Goal: Complete application form

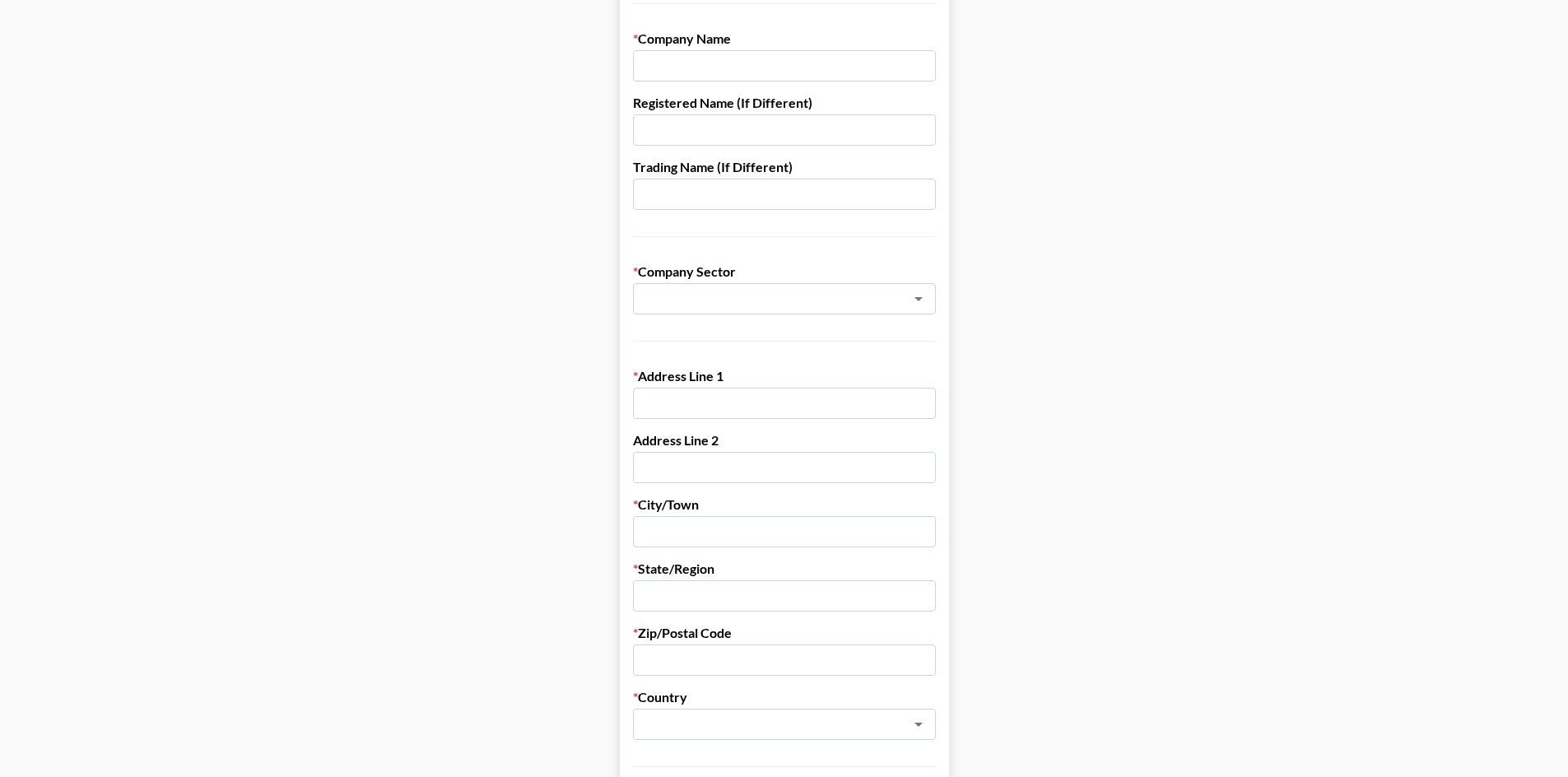
scroll to position [247, 0]
click at [809, 297] on input "text" at bounding box center [762, 295] width 239 height 19
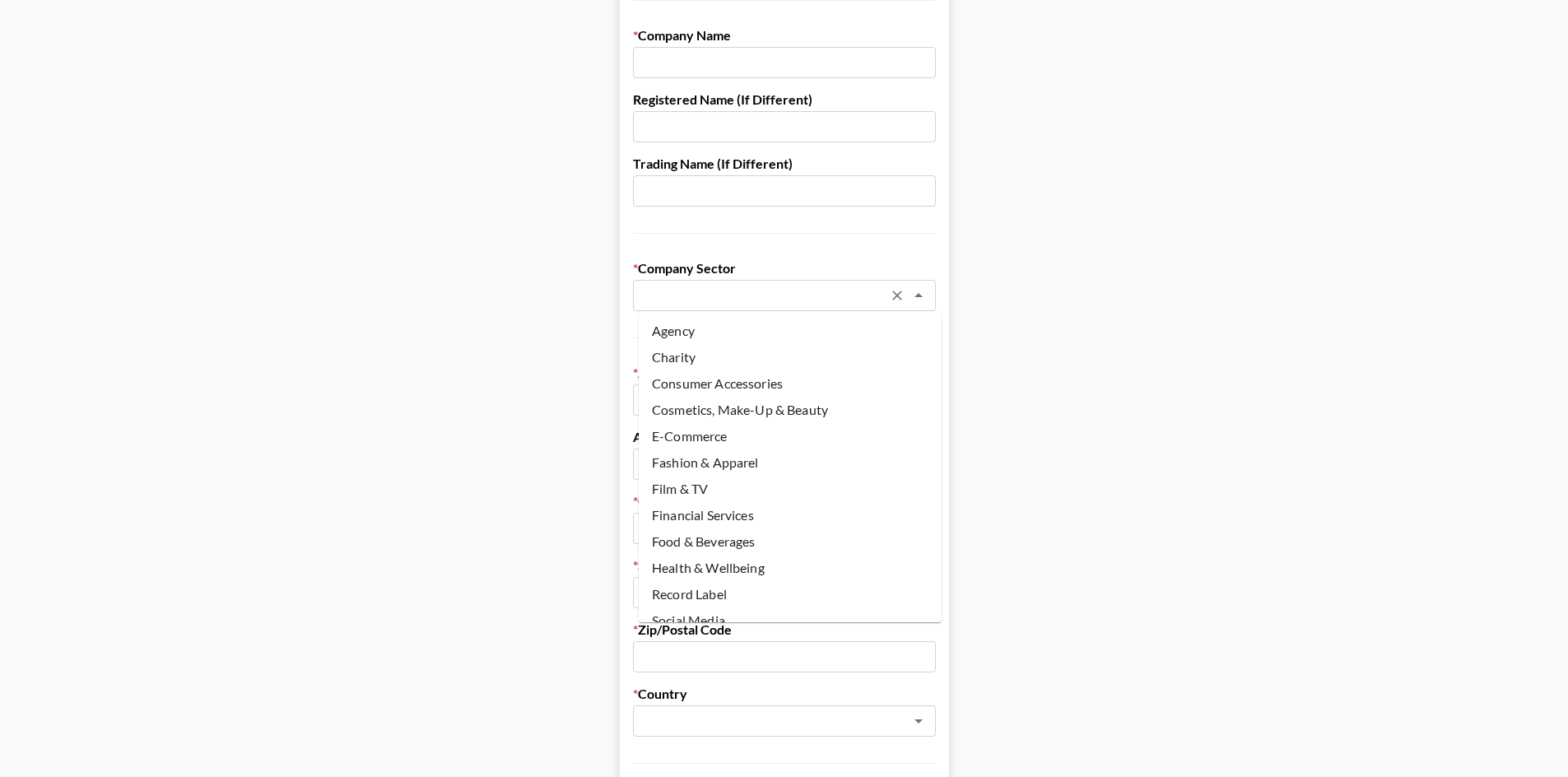
click at [809, 297] on input "text" at bounding box center [762, 295] width 239 height 19
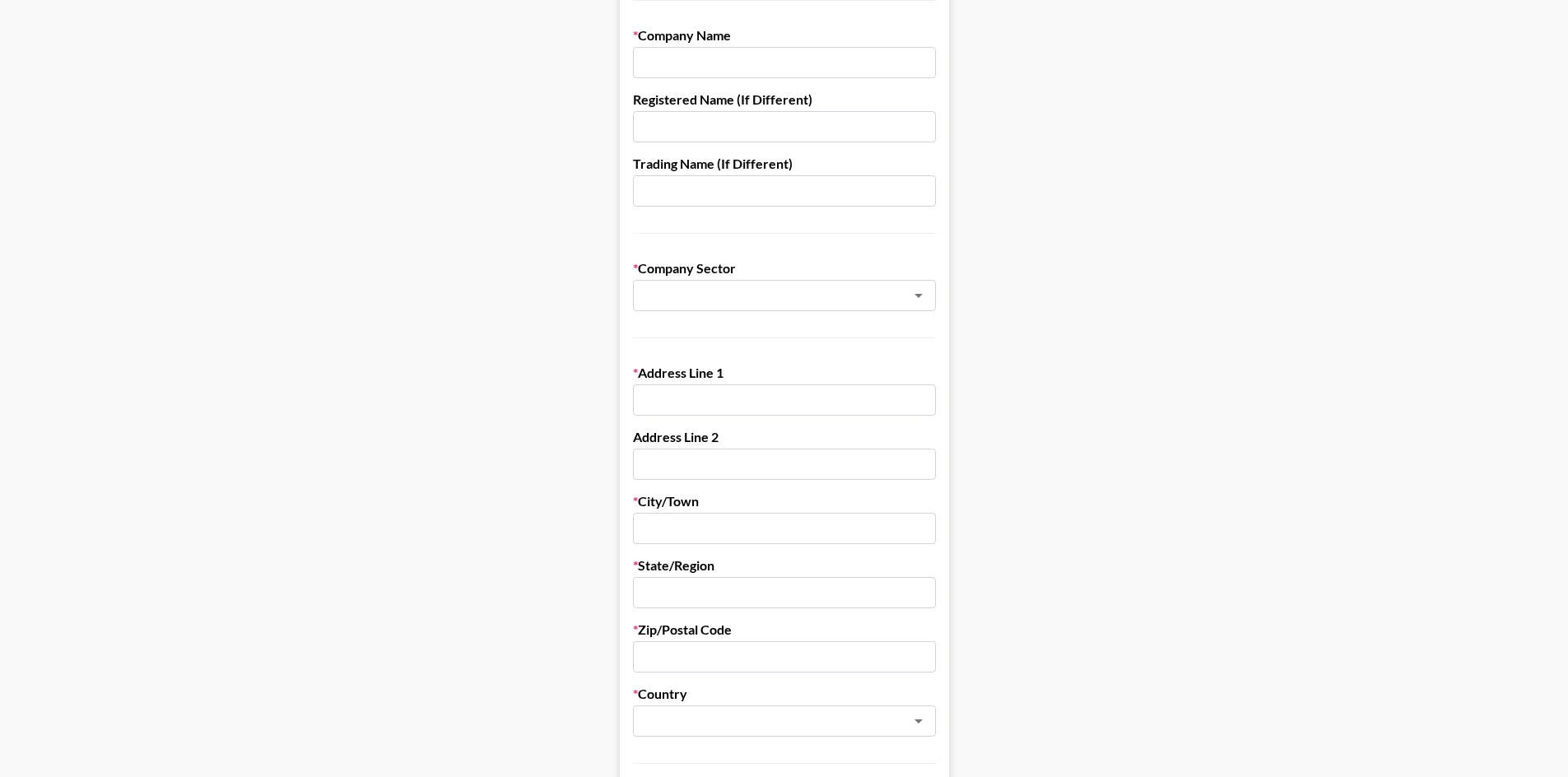
click at [1163, 371] on main "First Name Last Name Company Name Registered Name (If Different) Trading Name (…" at bounding box center [783, 556] width 1541 height 1422
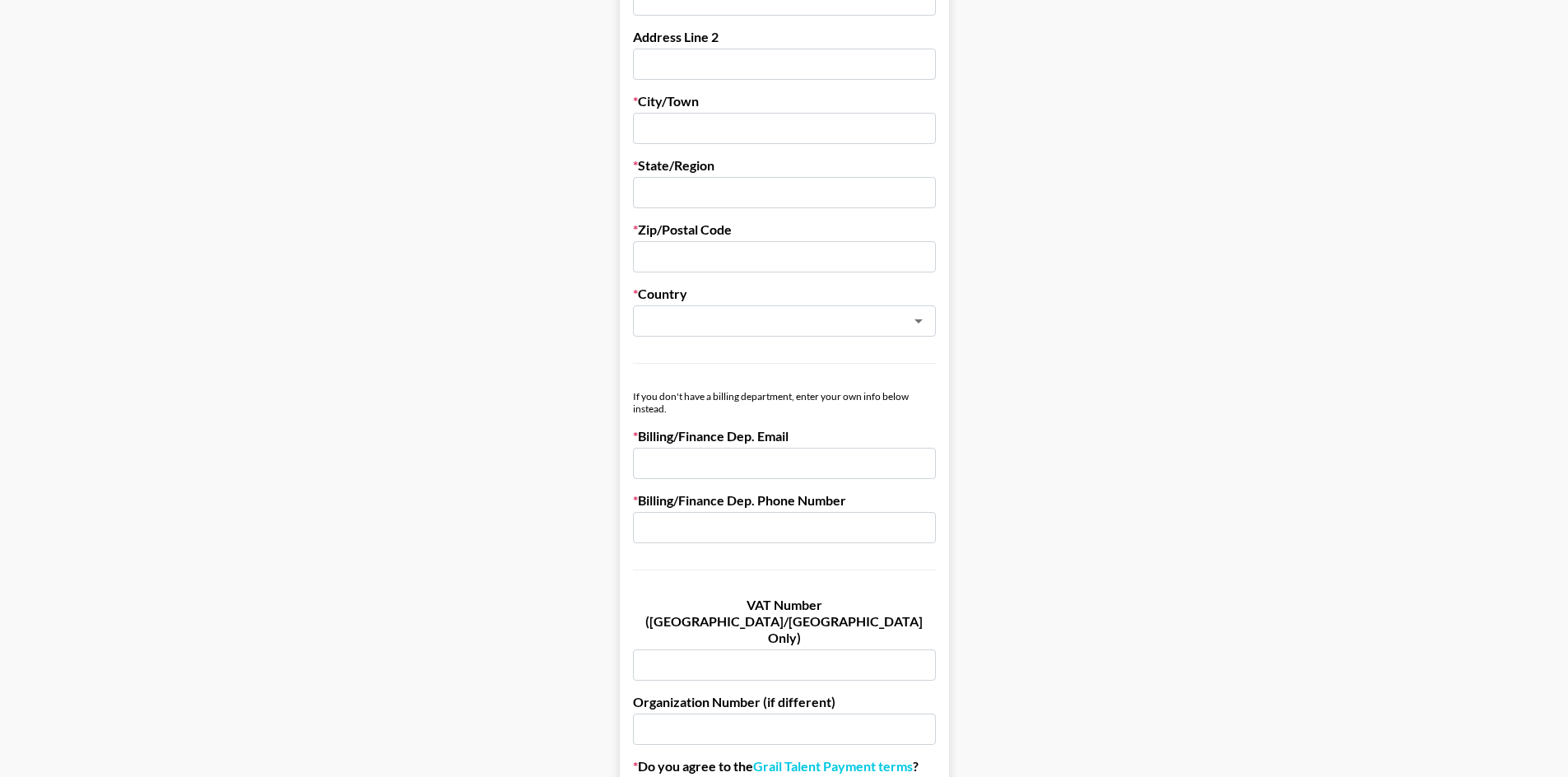
scroll to position [659, 0]
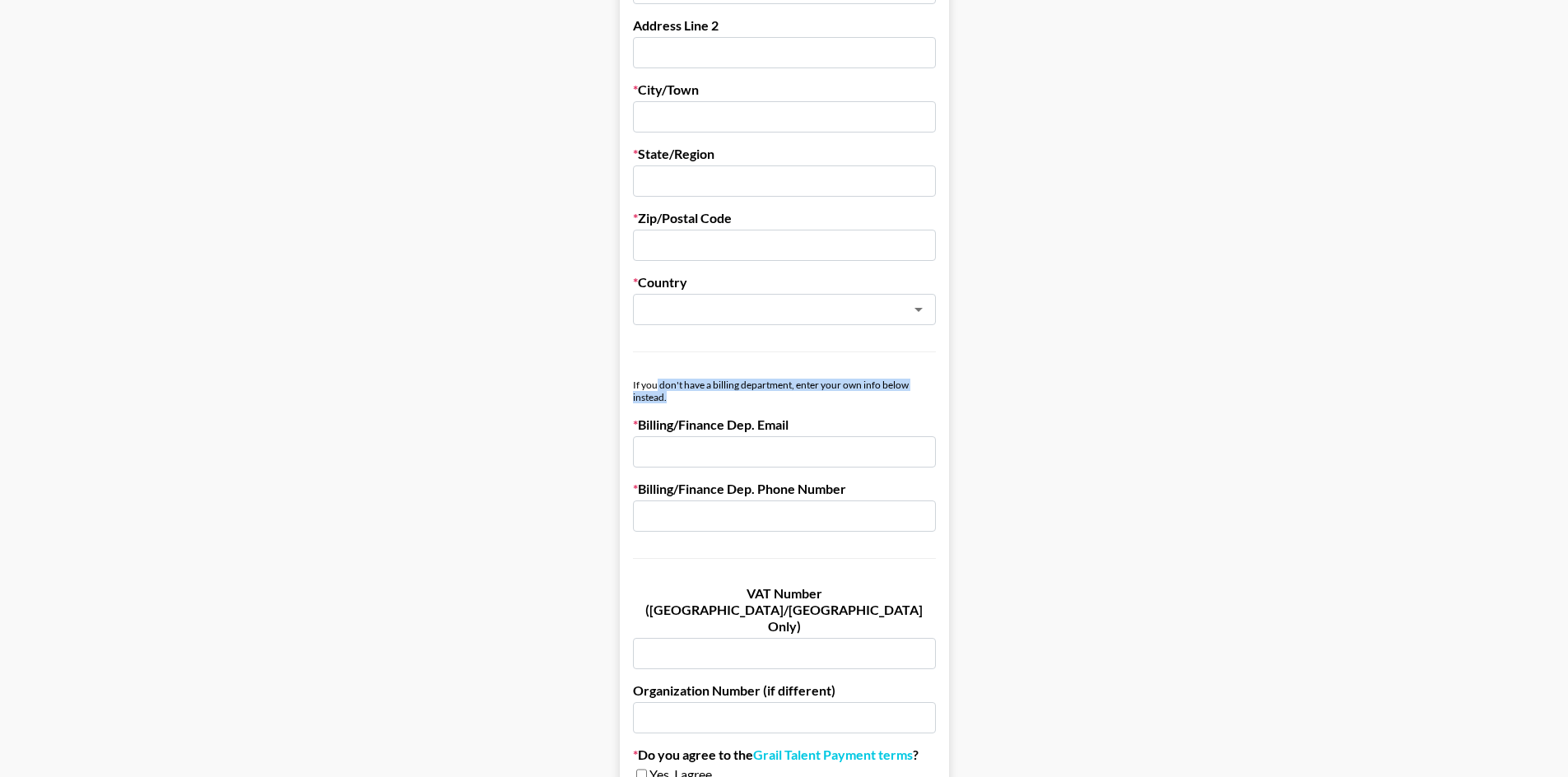
drag, startPoint x: 663, startPoint y: 386, endPoint x: 808, endPoint y: 399, distance: 145.6
click at [808, 399] on div "If you don't have a billing department, enter your own info below instead." at bounding box center [784, 391] width 303 height 25
click at [870, 405] on form "First Name Last Name Company Name Registered Name (If Different) Trading Name (…" at bounding box center [784, 144] width 329 height 1422
click at [1121, 474] on main "First Name Last Name Company Name Registered Name (If Different) Trading Name (…" at bounding box center [783, 144] width 1541 height 1422
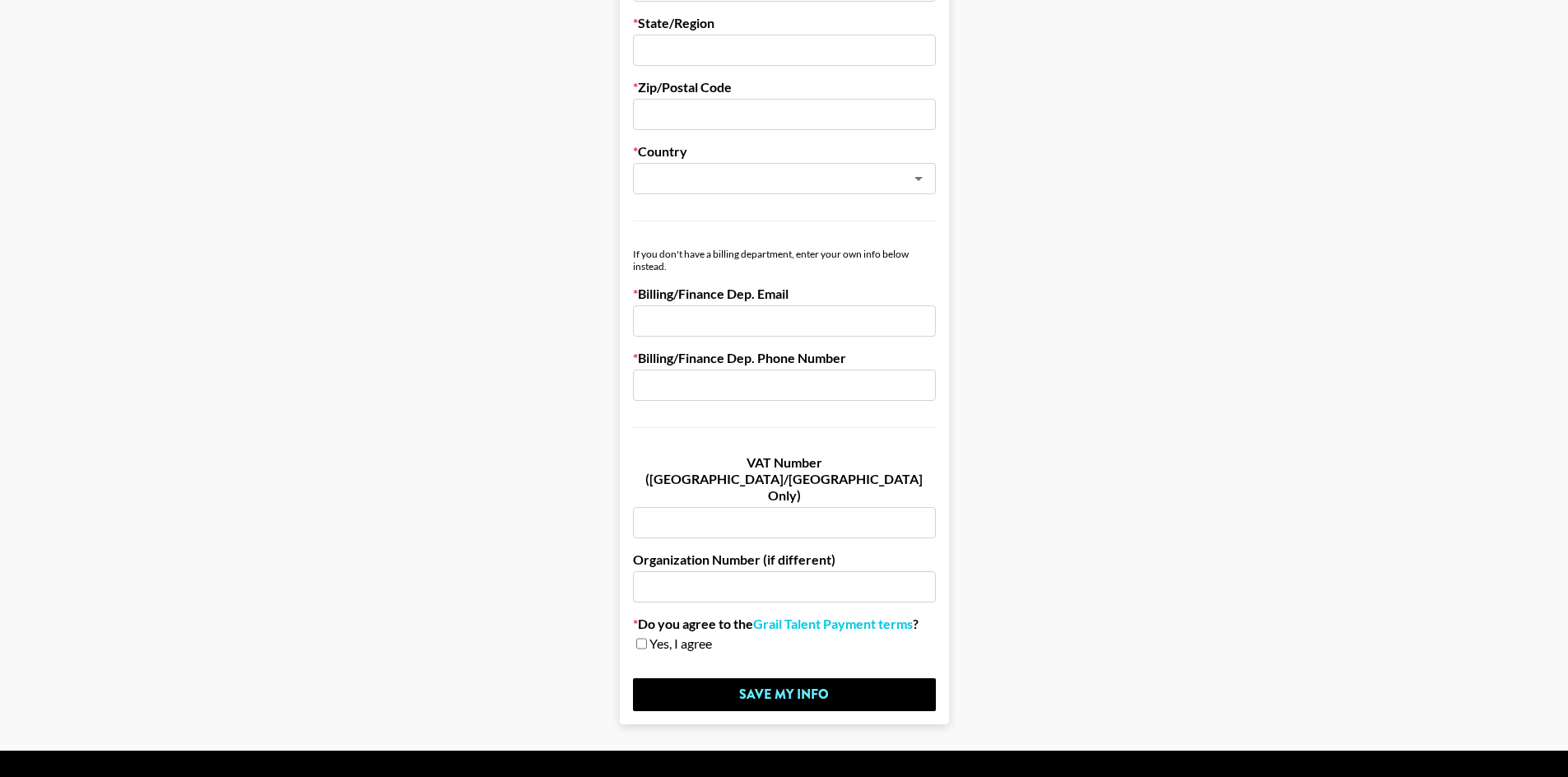
scroll to position [796, 0]
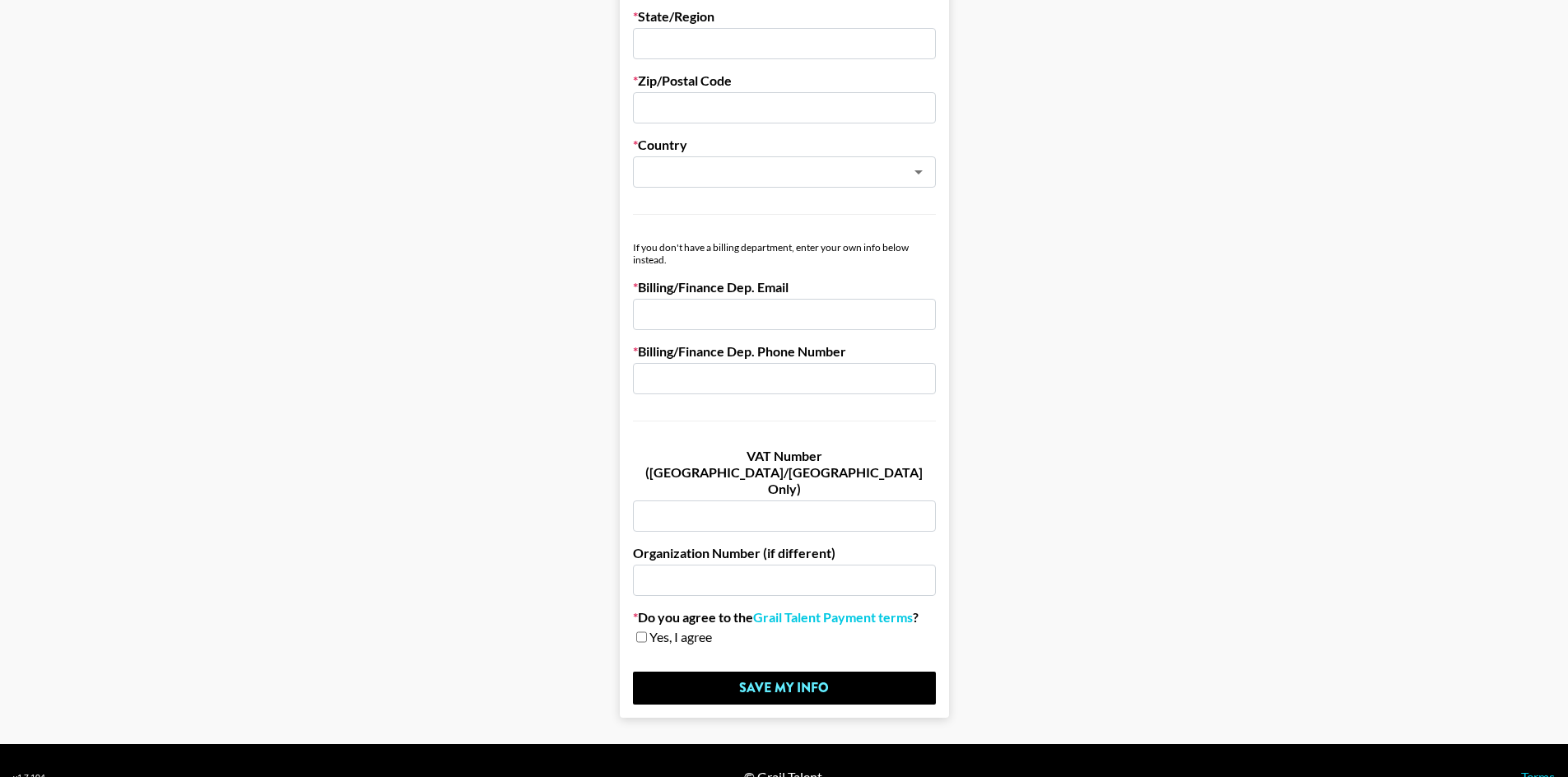
click at [898, 259] on div "If you don't have a billing department, enter your own info below instead." at bounding box center [784, 253] width 303 height 25
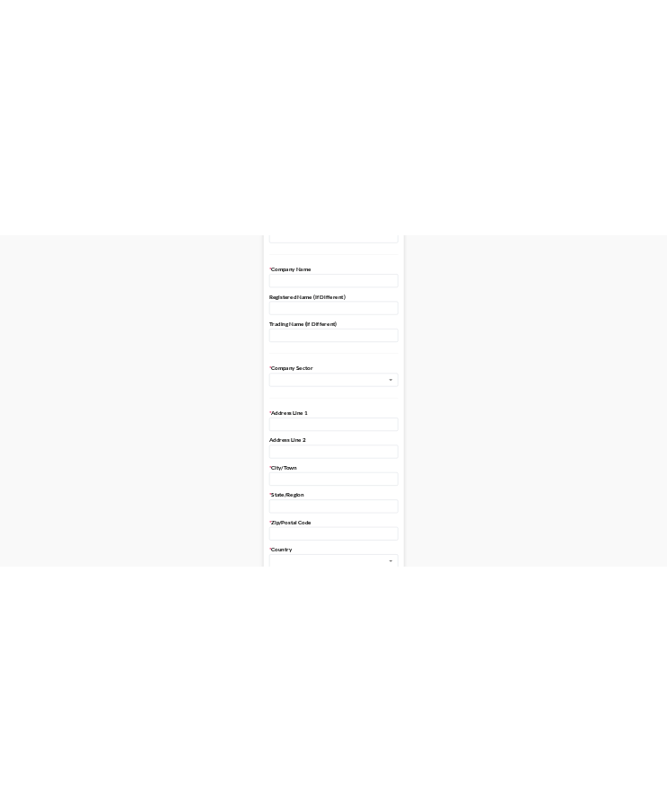
scroll to position [539, 0]
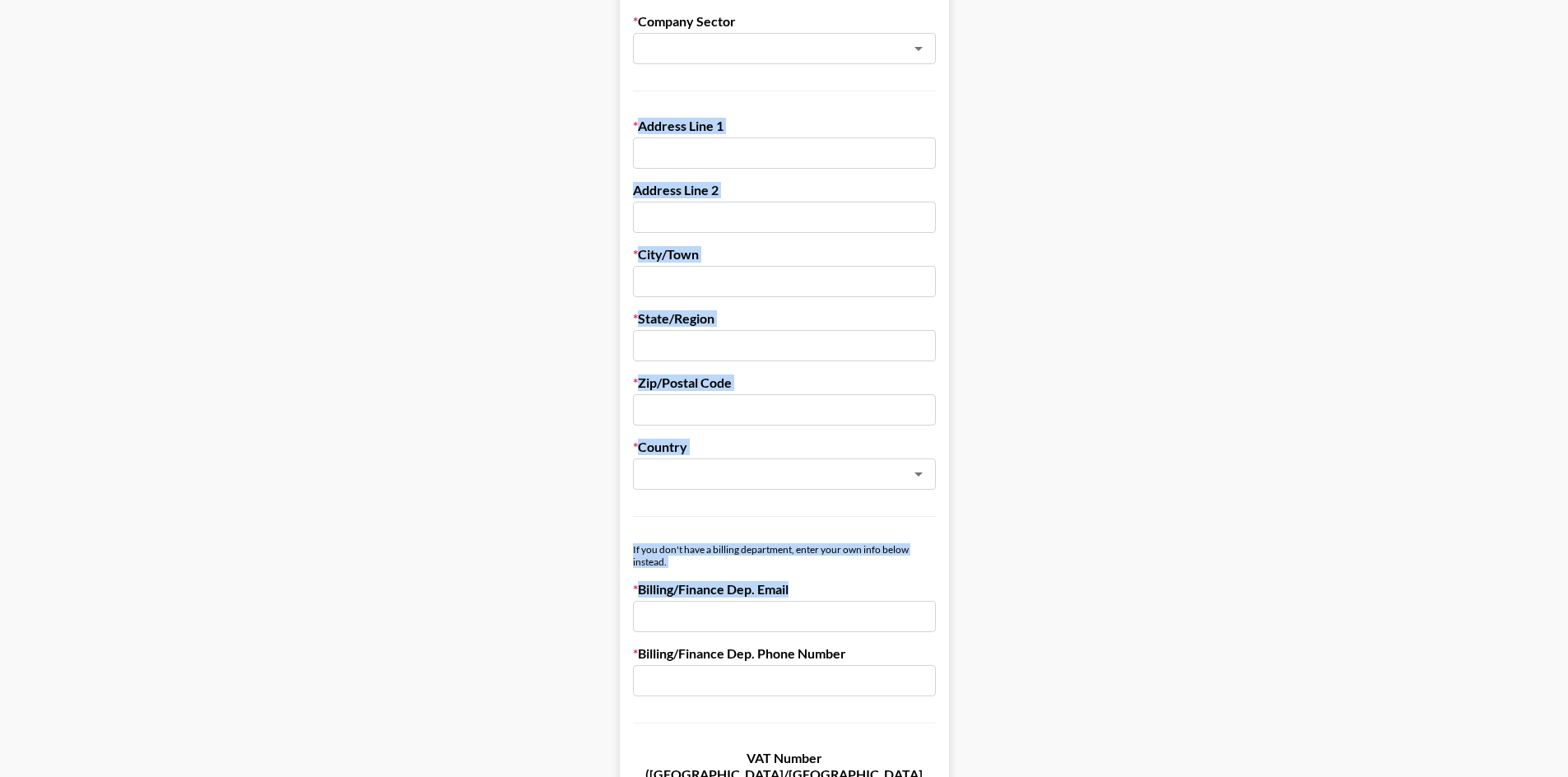
drag, startPoint x: 592, startPoint y: 113, endPoint x: 991, endPoint y: 605, distance: 633.5
click at [991, 605] on main "First Name Last Name Company Name Registered Name (If Different) Trading Name (…" at bounding box center [783, 309] width 1541 height 1422
click at [1141, 591] on main "First Name Last Name Company Name Registered Name (If Different) Trading Name (…" at bounding box center [783, 309] width 1541 height 1422
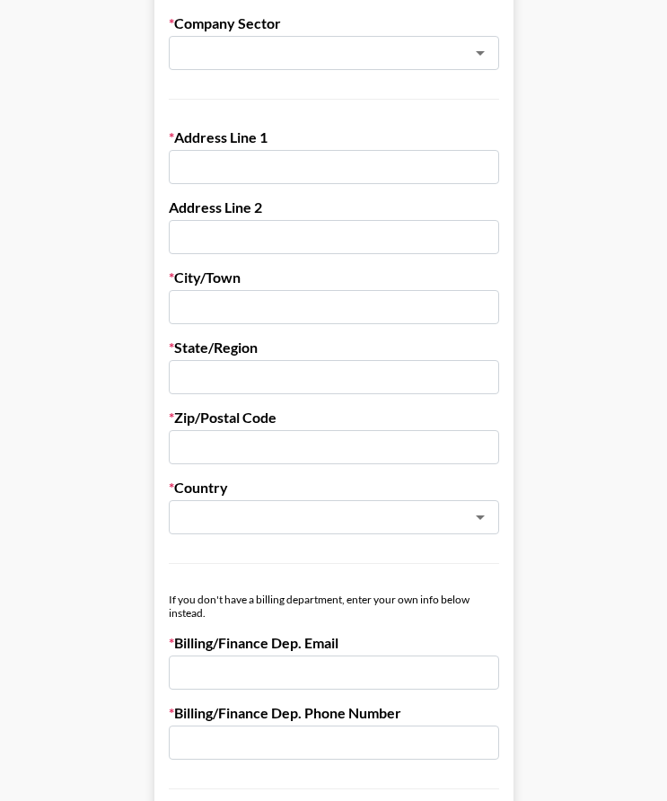
click at [317, 71] on form "First Name Last Name Company Name Registered Name (If Different) Trading Name (…" at bounding box center [333, 337] width 359 height 1550
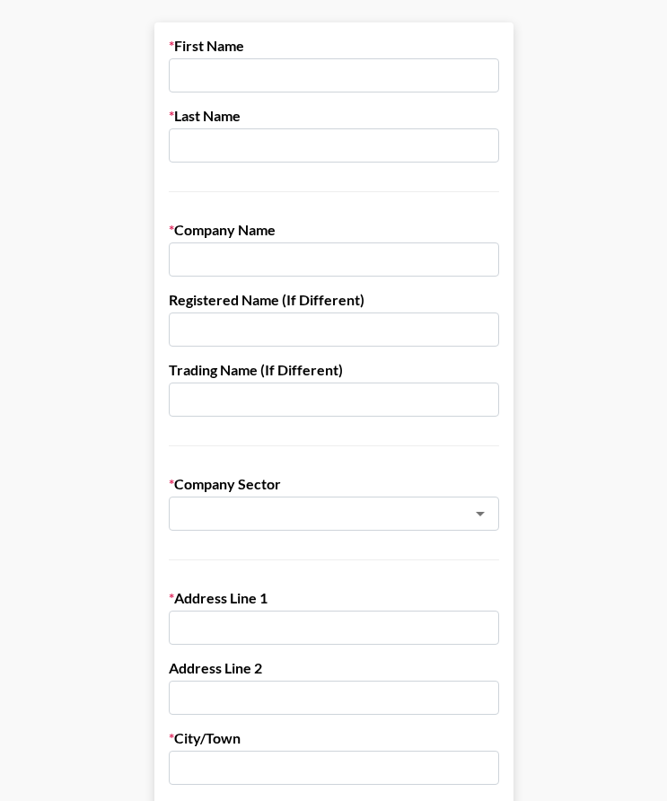
scroll to position [0, 0]
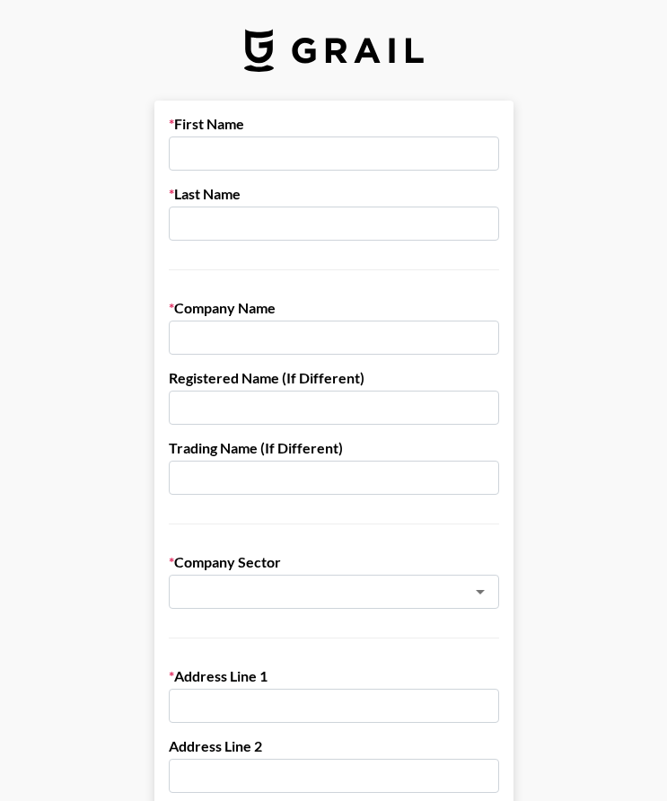
click at [304, 152] on input "text" at bounding box center [334, 153] width 330 height 34
click at [318, 164] on input "text" at bounding box center [334, 153] width 330 height 34
type input "ㄴ"
type input "[PERSON_NAME]([PERSON_NAME])"
type input "[PERSON_NAME]"
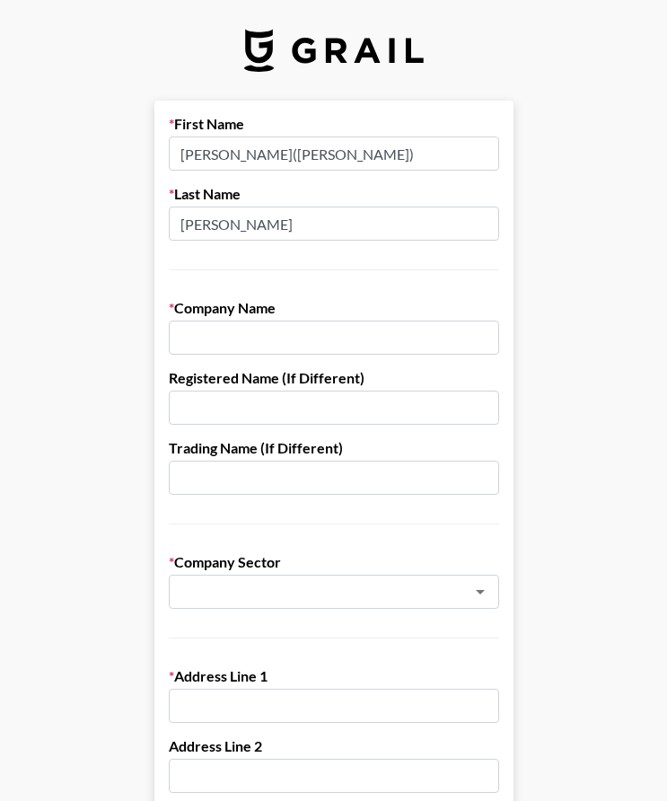
click at [333, 335] on input "text" at bounding box center [334, 337] width 330 height 34
type input "MEDIQUITOUS Co., Ltd."
click at [320, 404] on input "text" at bounding box center [334, 407] width 330 height 34
click at [227, 476] on input "text" at bounding box center [334, 478] width 330 height 34
type input "무"
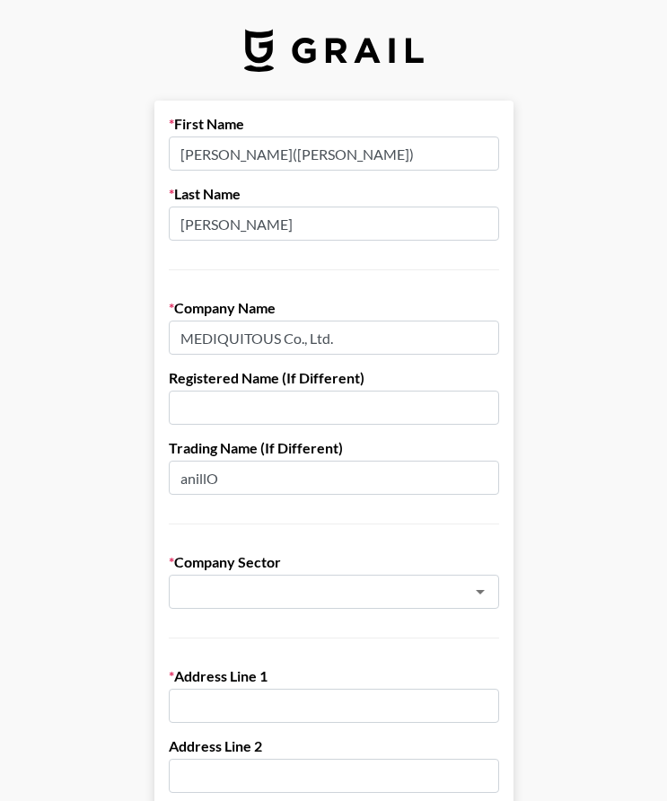
type input "anillO"
click at [264, 408] on input "text" at bounding box center [334, 407] width 330 height 34
type input "[PERSON_NAME]"
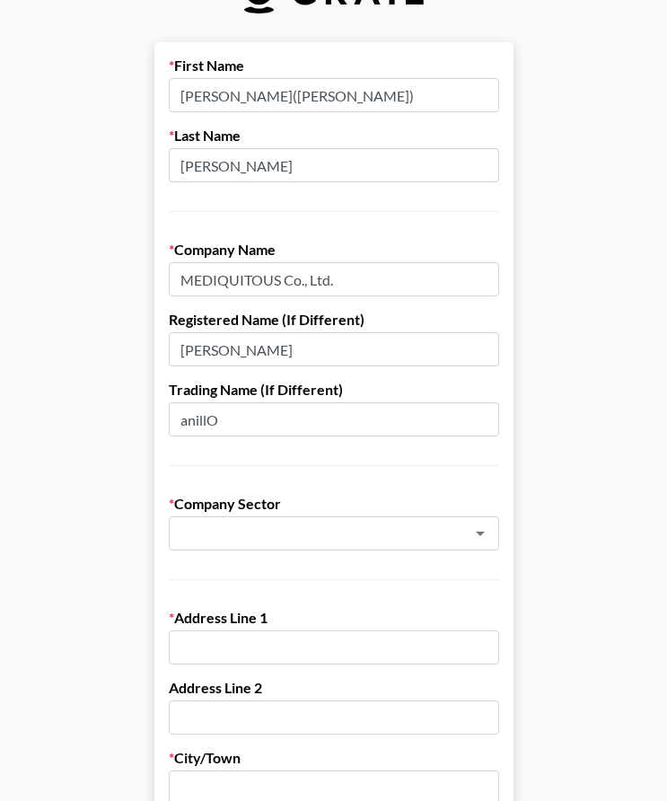
scroll to position [90, 0]
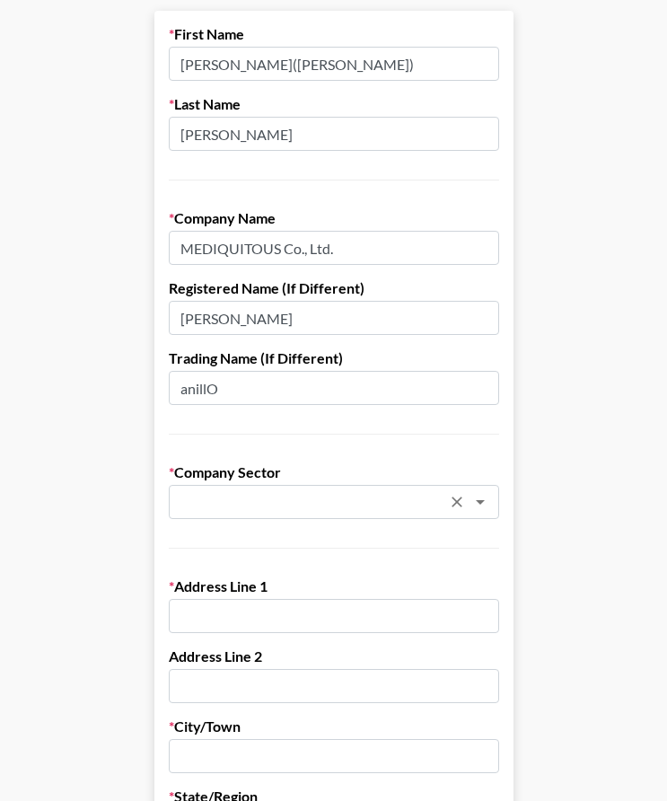
click at [328, 505] on input "text" at bounding box center [310, 502] width 261 height 21
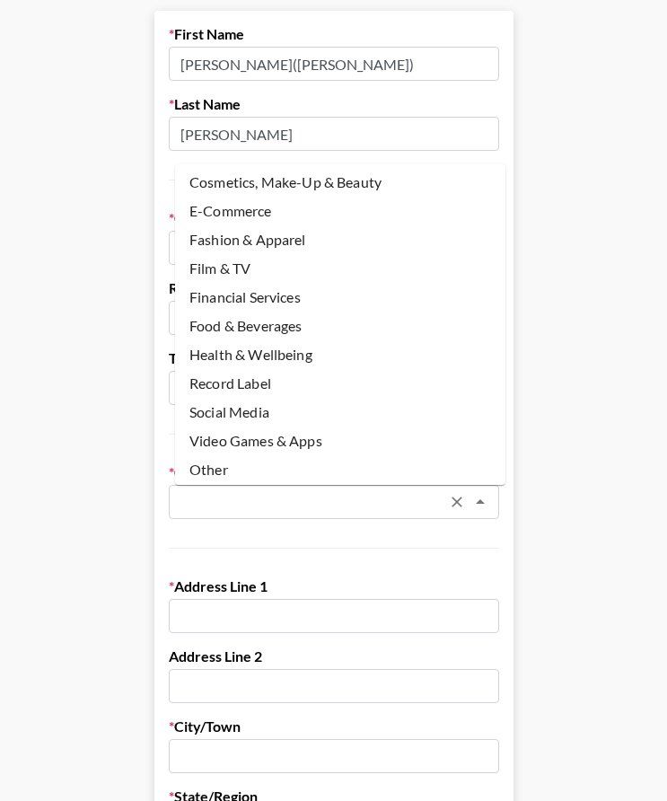
scroll to position [91, 0]
click at [346, 180] on li "Cosmetics, Make-Up & Beauty" at bounding box center [340, 181] width 330 height 29
type input "Cosmetics, Make-Up & Beauty"
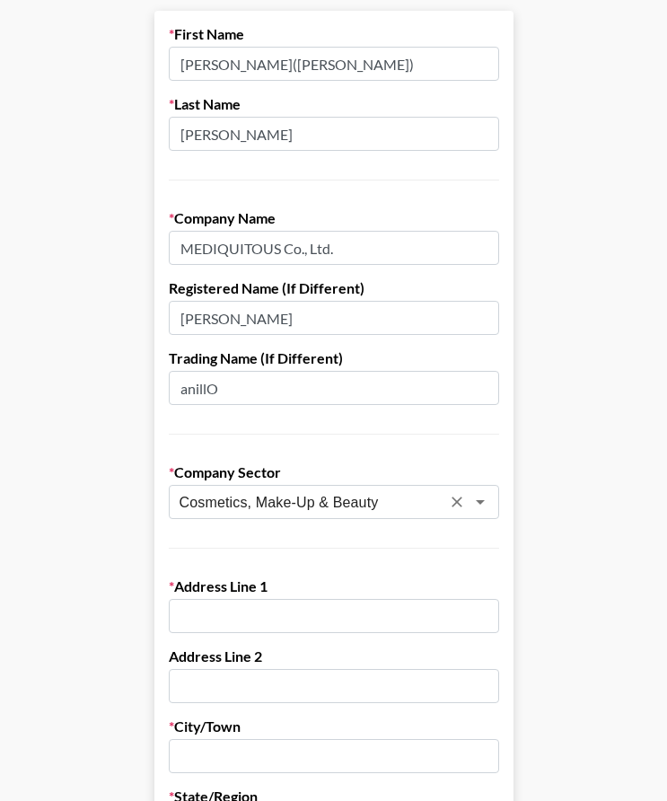
click at [116, 614] on main "First Name [PERSON_NAME]([PERSON_NAME]) Last Name [PERSON_NAME] Company Name ME…" at bounding box center [333, 786] width 638 height 1550
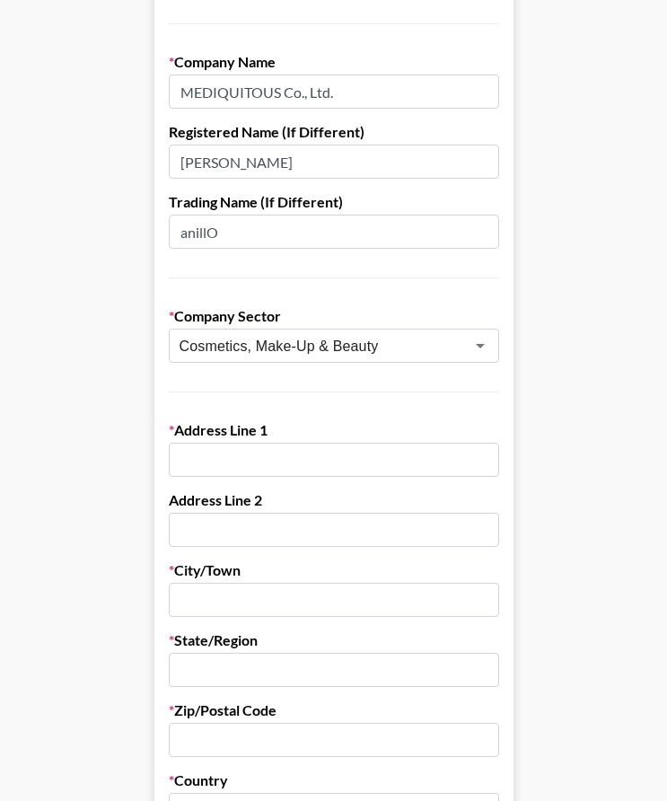
scroll to position [269, 0]
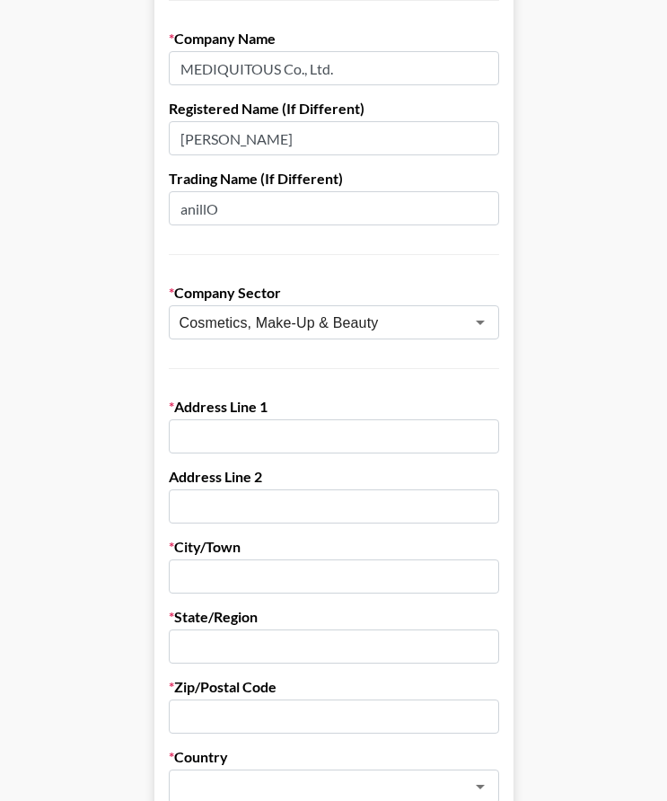
click at [198, 442] on input "text" at bounding box center [334, 436] width 330 height 34
click at [224, 583] on input "text" at bounding box center [334, 576] width 330 height 34
type input "[GEOGRAPHIC_DATA]"
type input "S"
type input "[GEOGRAPHIC_DATA]"
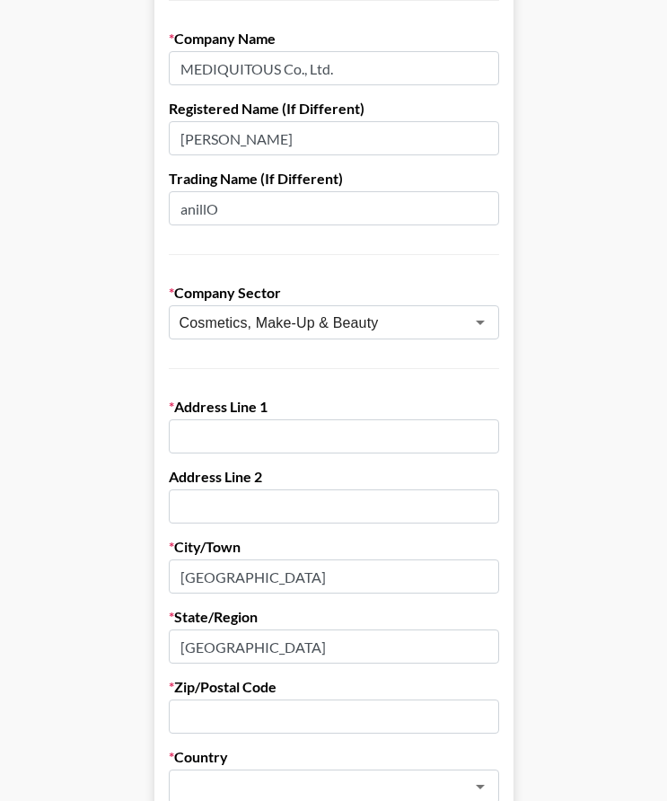
click at [305, 572] on input "[GEOGRAPHIC_DATA]" at bounding box center [334, 576] width 330 height 34
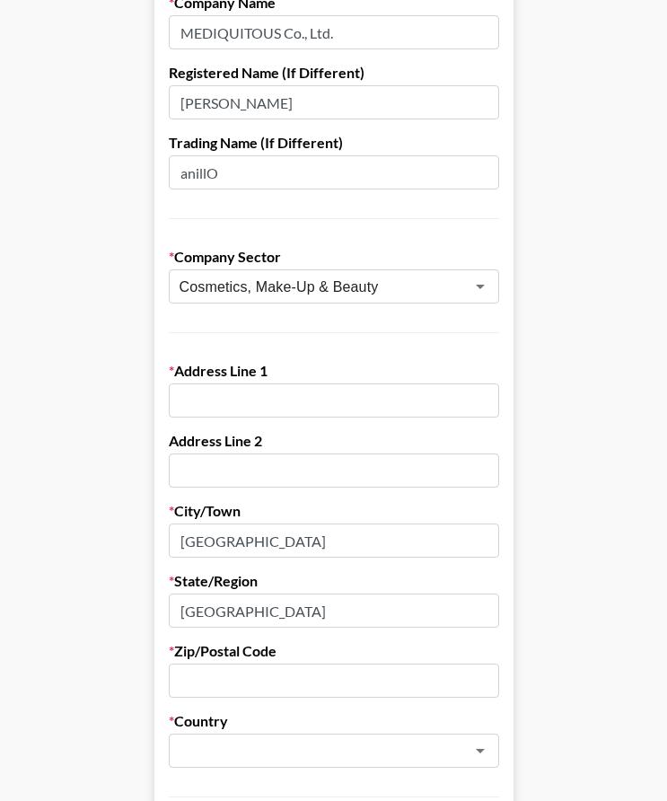
scroll to position [359, 0]
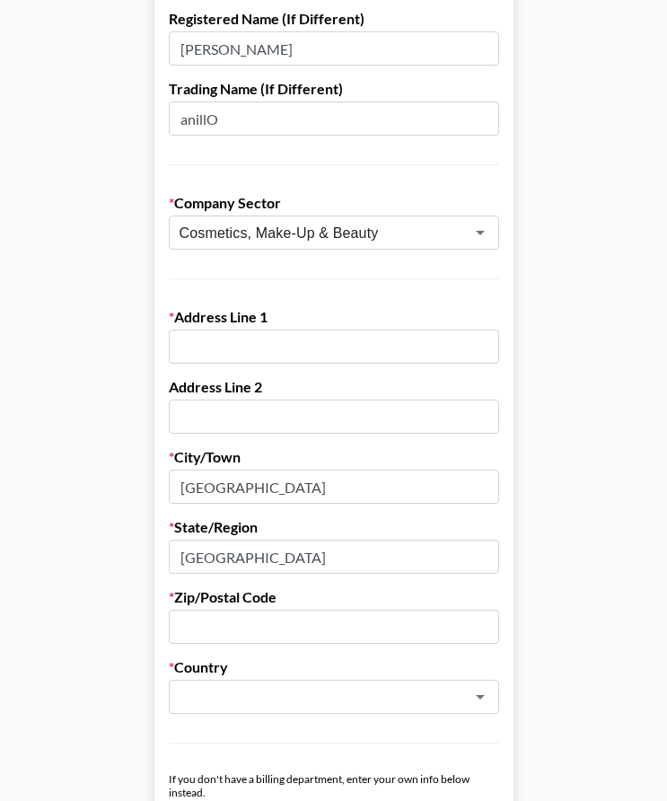
click at [243, 632] on input "text" at bounding box center [334, 627] width 330 height 34
click at [242, 683] on div "​" at bounding box center [334, 697] width 330 height 34
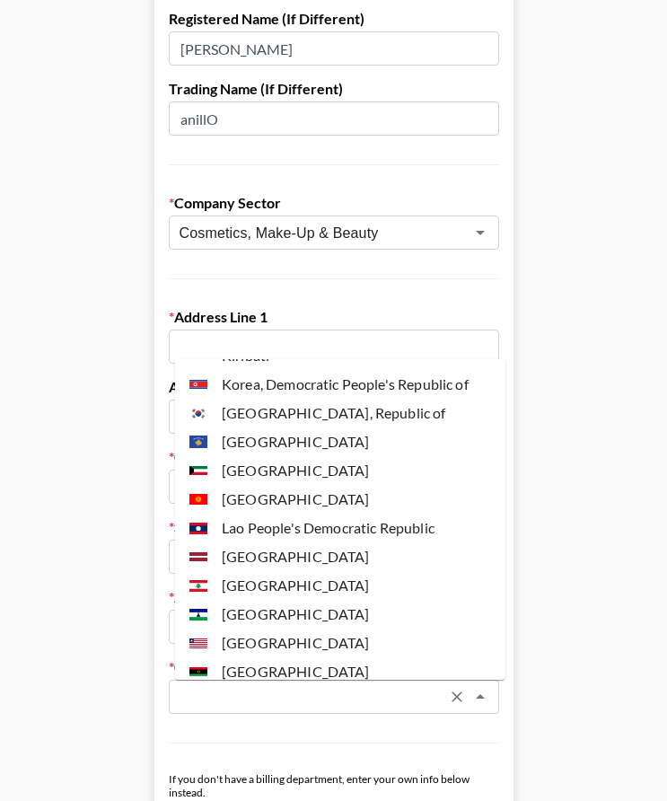
scroll to position [3232, 0]
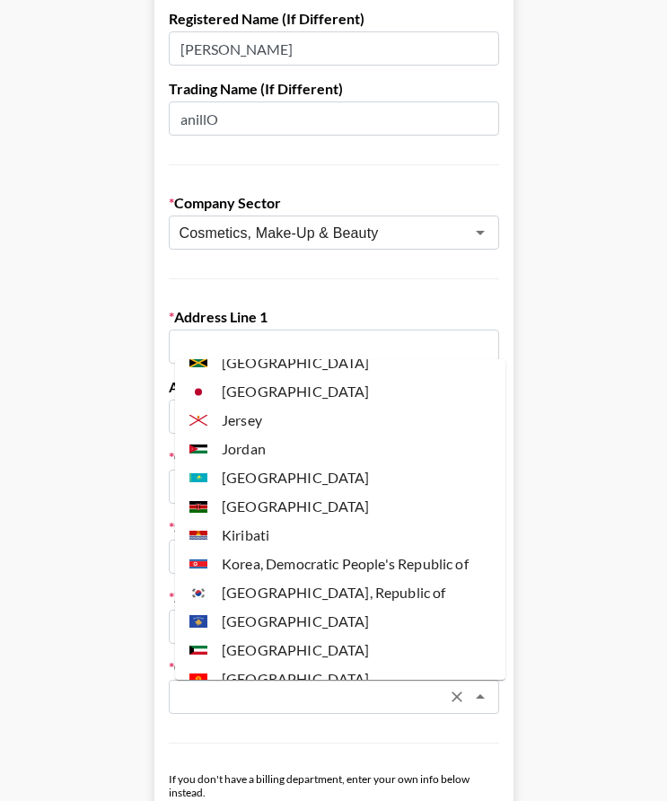
drag, startPoint x: 270, startPoint y: 533, endPoint x: 238, endPoint y: 531, distance: 32.4
click at [271, 578] on li "[GEOGRAPHIC_DATA], Republic of" at bounding box center [340, 592] width 330 height 29
type input "[GEOGRAPHIC_DATA], Republic of"
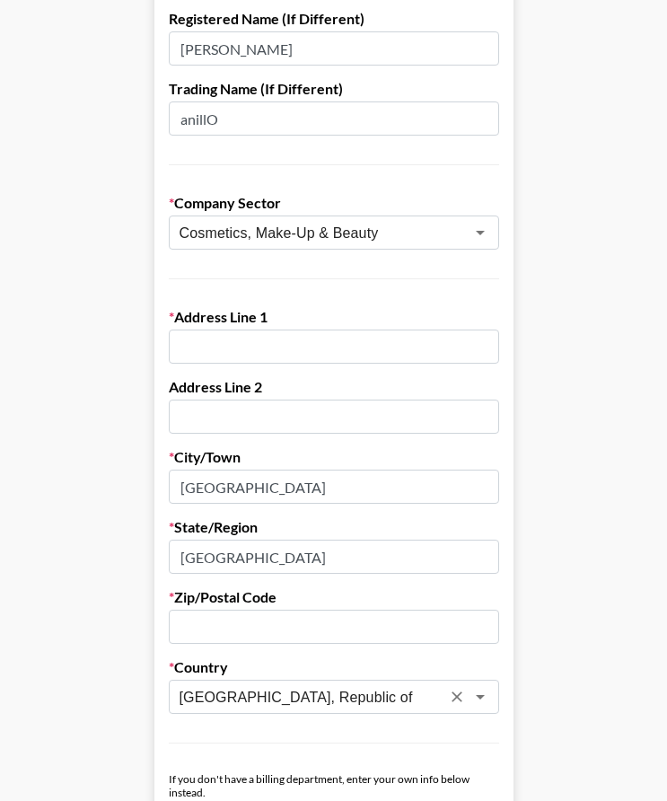
click at [95, 540] on main "First Name [PERSON_NAME]([PERSON_NAME]) Last Name [PERSON_NAME] Company Name ME…" at bounding box center [333, 516] width 638 height 1550
click at [369, 449] on label "City/Town" at bounding box center [334, 457] width 330 height 18
click at [303, 484] on input "[GEOGRAPHIC_DATA]" at bounding box center [334, 486] width 330 height 34
drag, startPoint x: 231, startPoint y: 551, endPoint x: 52, endPoint y: 549, distance: 178.6
click at [155, 549] on main "First Name [PERSON_NAME]([PERSON_NAME]) Last Name [PERSON_NAME] Company Name ME…" at bounding box center [333, 516] width 638 height 1550
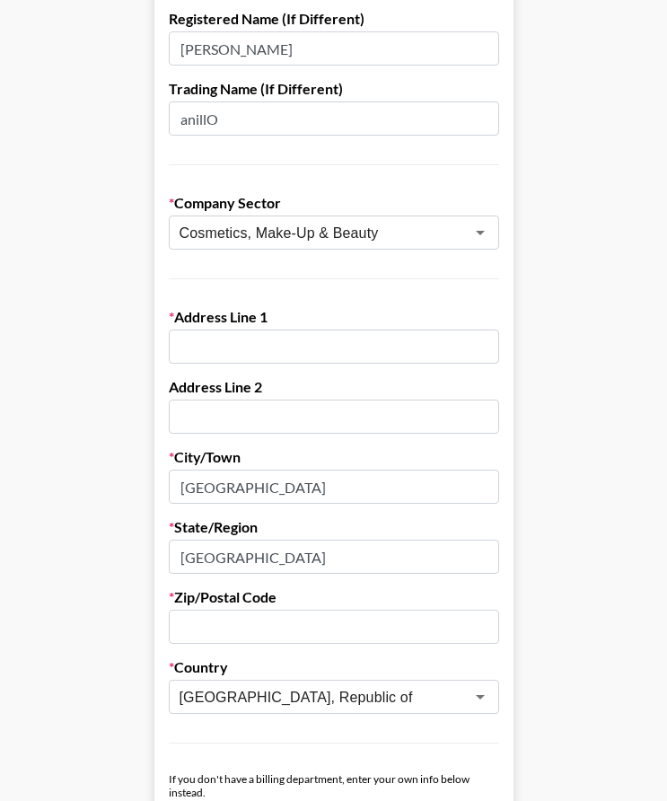
paste input "Gangnam-gu"
type input "Gangnam-gu"
click at [83, 606] on main "First Name [PERSON_NAME]([PERSON_NAME]) Last Name [PERSON_NAME] Company Name ME…" at bounding box center [333, 516] width 638 height 1550
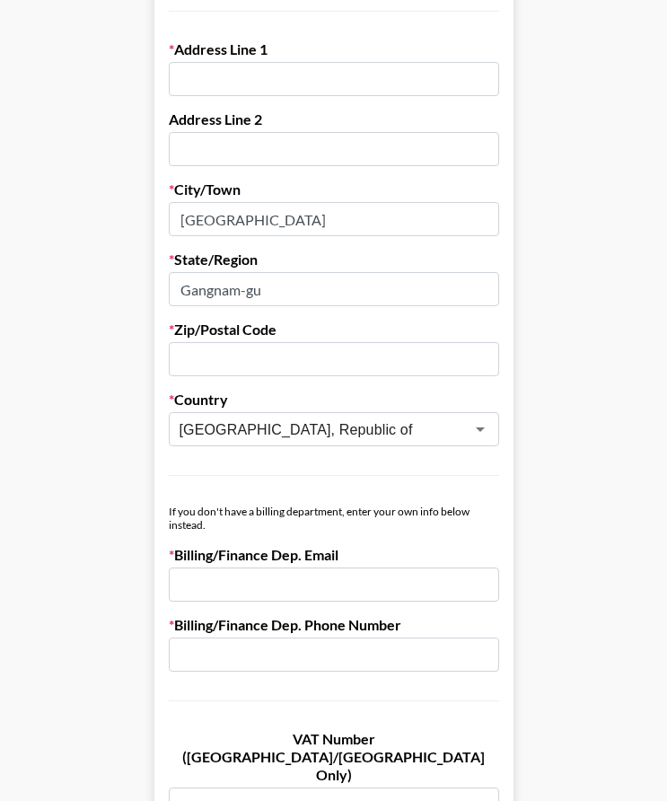
scroll to position [628, 0]
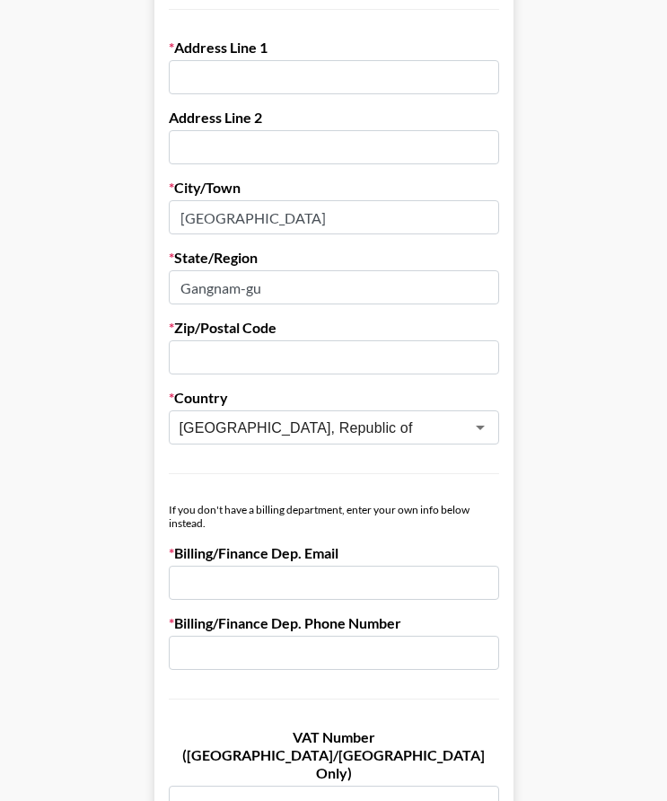
click at [74, 632] on main "First Name [PERSON_NAME]([PERSON_NAME]) Last Name [PERSON_NAME] Company Name ME…" at bounding box center [333, 247] width 638 height 1550
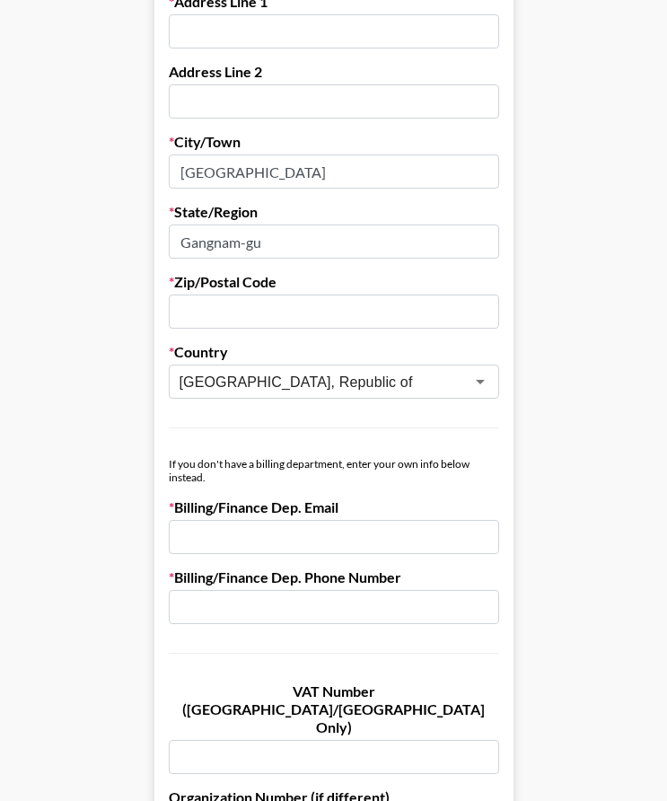
scroll to position [718, 0]
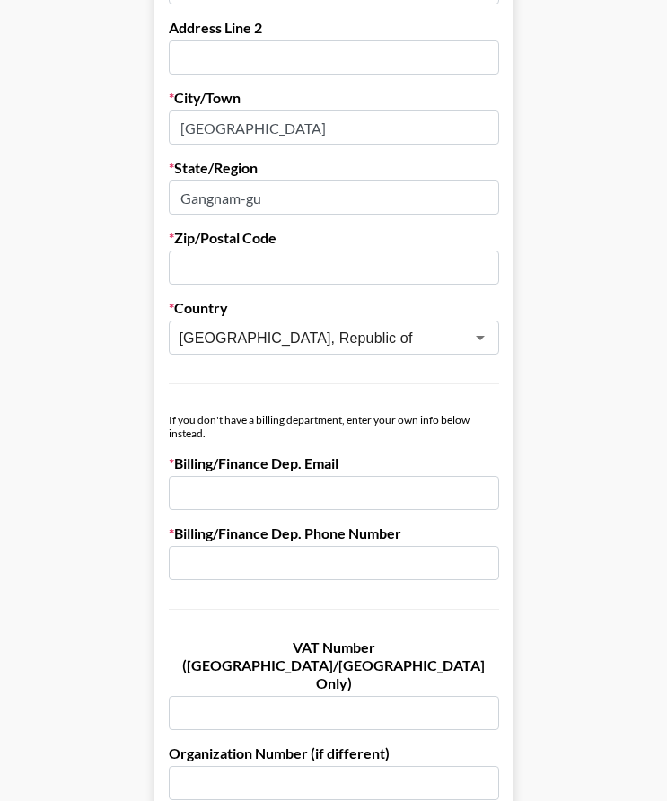
click at [332, 487] on input "email" at bounding box center [334, 493] width 330 height 34
click at [246, 269] on input "text" at bounding box center [334, 267] width 330 height 34
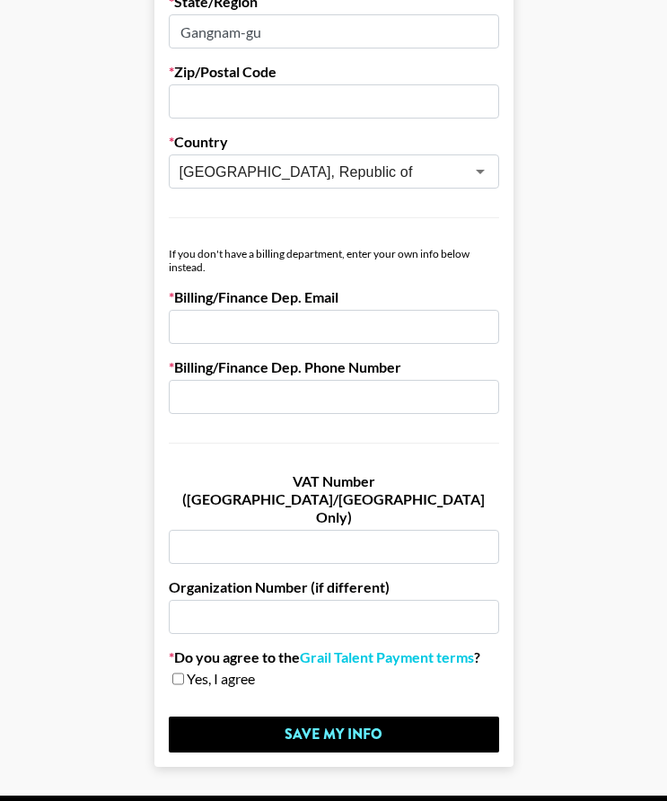
scroll to position [898, 0]
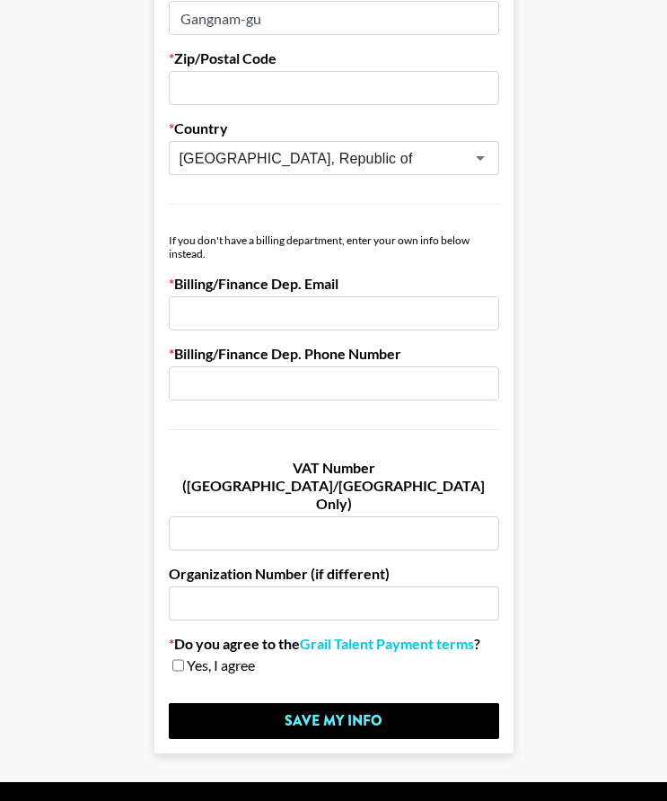
drag, startPoint x: 250, startPoint y: 554, endPoint x: 259, endPoint y: 562, distance: 12.1
click at [250, 586] on input "text" at bounding box center [334, 603] width 330 height 34
click at [183, 659] on input "checkbox" at bounding box center [178, 665] width 12 height 13
checkbox input "true"
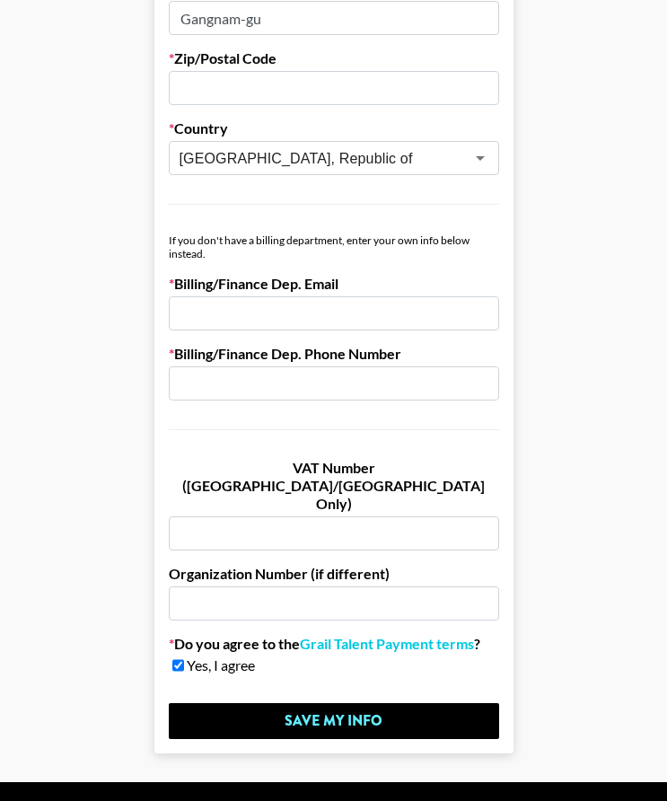
click at [256, 387] on input "text" at bounding box center [334, 383] width 330 height 34
click at [249, 322] on input "email" at bounding box center [334, 313] width 330 height 34
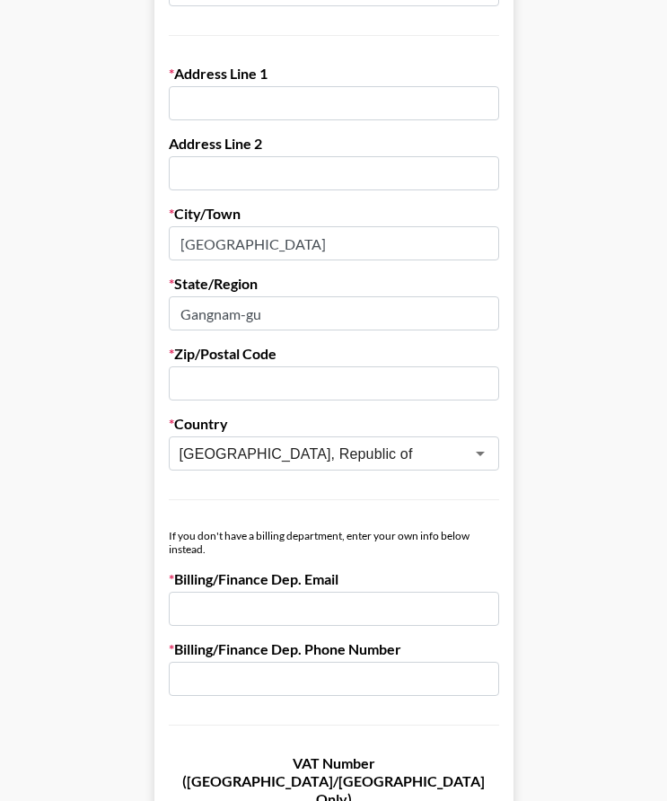
scroll to position [539, 0]
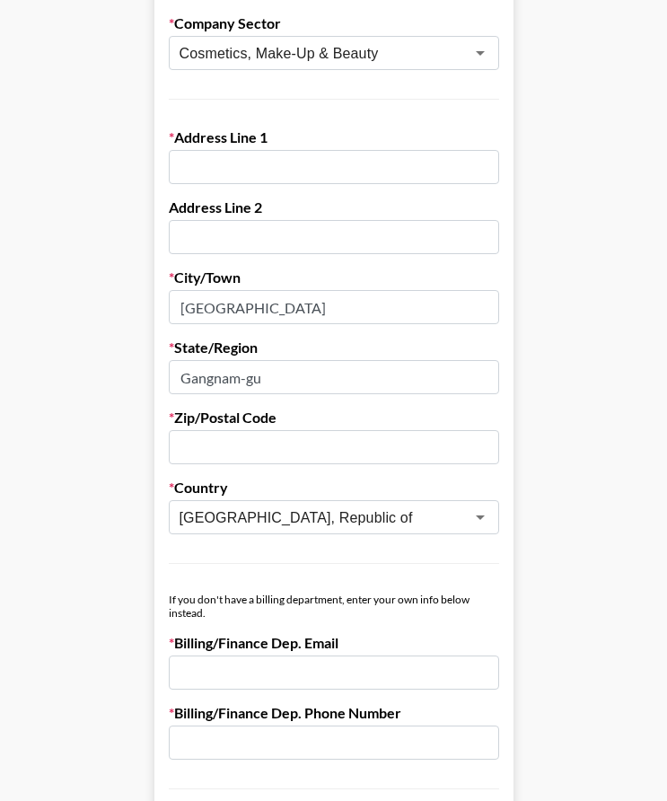
click at [310, 181] on input "text" at bounding box center [334, 167] width 330 height 34
type input "ㅠ"
type input "4F, 644, Nonhyeon-ro"
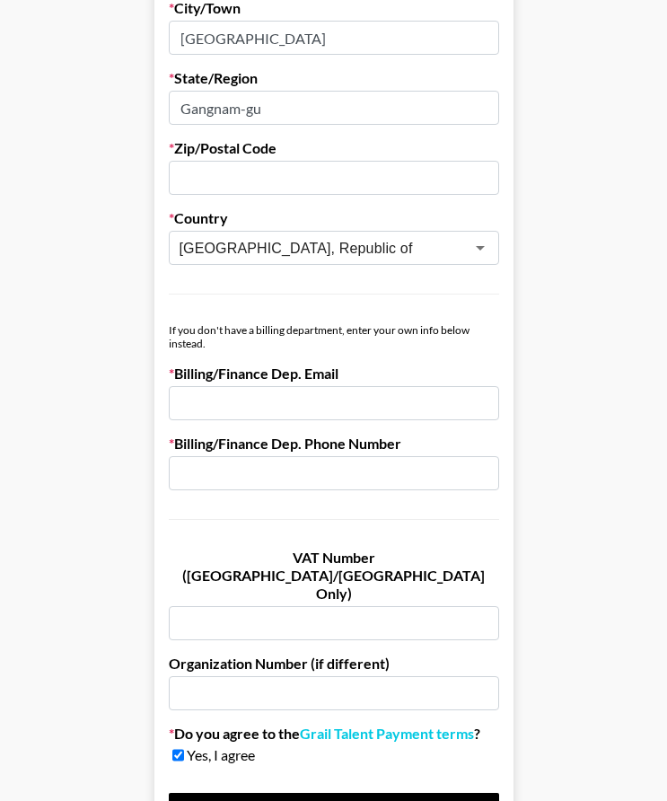
click at [181, 472] on input "text" at bounding box center [334, 473] width 330 height 34
drag, startPoint x: 417, startPoint y: 335, endPoint x: 504, endPoint y: 336, distance: 87.1
click at [499, 336] on div "If you don't have a billing department, enter your own info below instead." at bounding box center [334, 336] width 330 height 27
click at [507, 410] on form "First Name [PERSON_NAME]([PERSON_NAME]) Last Name [PERSON_NAME] Company Name ME…" at bounding box center [333, 68] width 359 height 1550
click at [215, 499] on form "First Name [PERSON_NAME]([PERSON_NAME]) Last Name [PERSON_NAME] Company Name ME…" at bounding box center [333, 68] width 359 height 1550
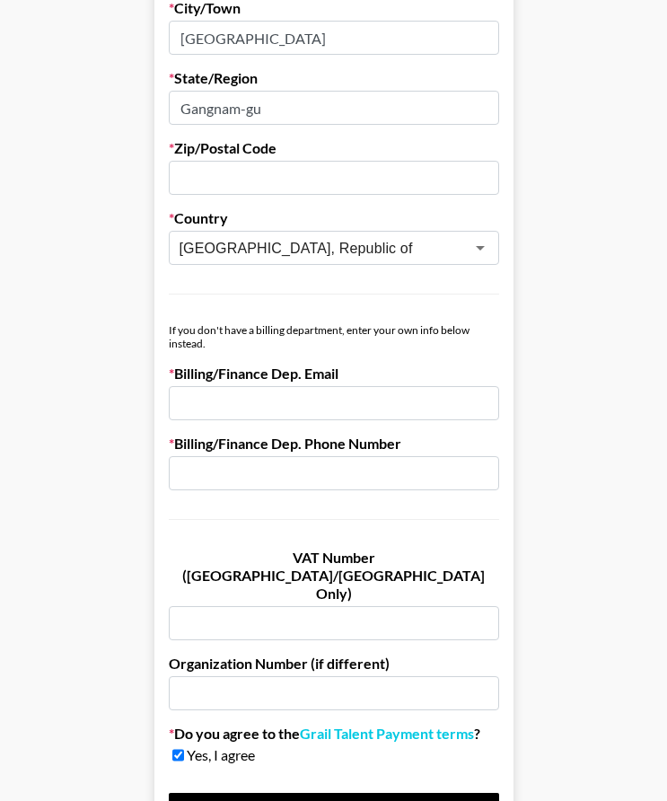
click at [220, 485] on input "text" at bounding box center [334, 473] width 330 height 34
type input "[PHONE_NUMBER]"
click at [350, 338] on div "If you don't have a billing department, enter your own info below instead." at bounding box center [334, 336] width 330 height 27
click at [303, 330] on div "If you don't have a billing department, enter your own info below instead." at bounding box center [334, 336] width 330 height 27
click at [261, 330] on div "If you don't have a billing department, enter your own info below instead." at bounding box center [334, 336] width 330 height 27
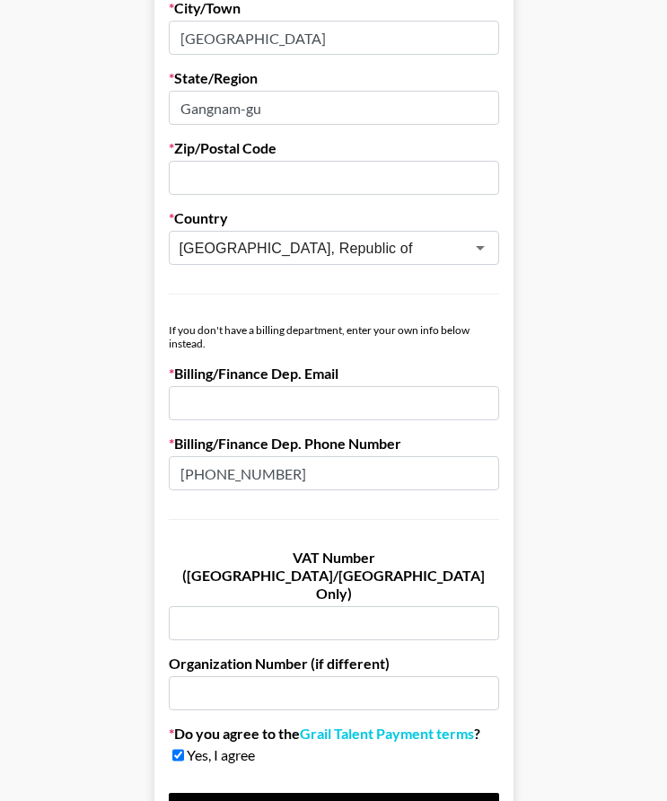
click at [270, 410] on input "email" at bounding box center [334, 403] width 330 height 34
click at [589, 509] on main "First Name [PERSON_NAME]([PERSON_NAME]) Last Name [PERSON_NAME] Company Name ME…" at bounding box center [333, 68] width 638 height 1550
click at [605, 486] on main "First Name [PERSON_NAME]([PERSON_NAME]) Last Name [PERSON_NAME] Company Name ME…" at bounding box center [333, 68] width 638 height 1550
click at [325, 481] on input "[PHONE_NUMBER]" at bounding box center [334, 473] width 330 height 34
click at [320, 397] on input "email" at bounding box center [334, 403] width 330 height 34
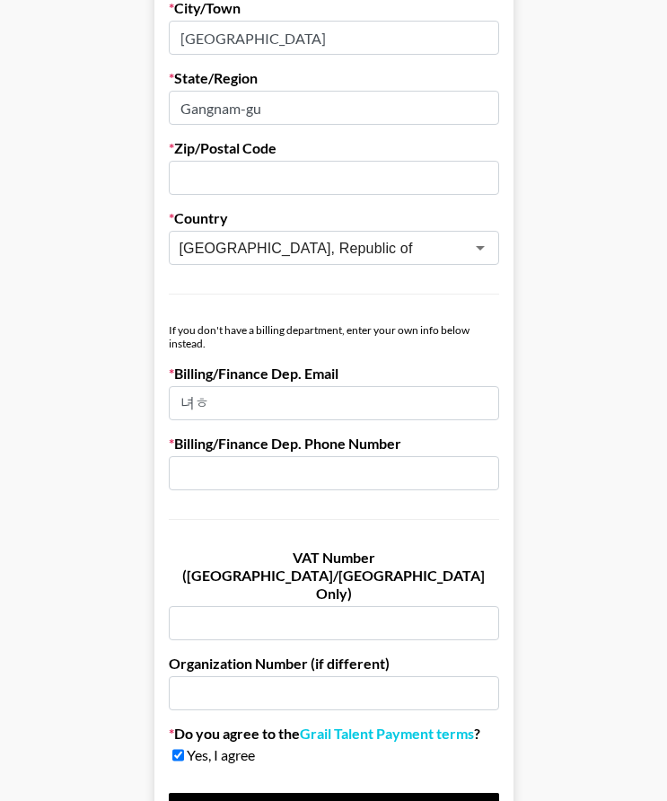
type input "녀"
type input "[EMAIL_ADDRESS][DOMAIN_NAME]"
type input "8"
type input "[PHONE_NUMBER]"
click at [211, 168] on input "text" at bounding box center [334, 178] width 330 height 34
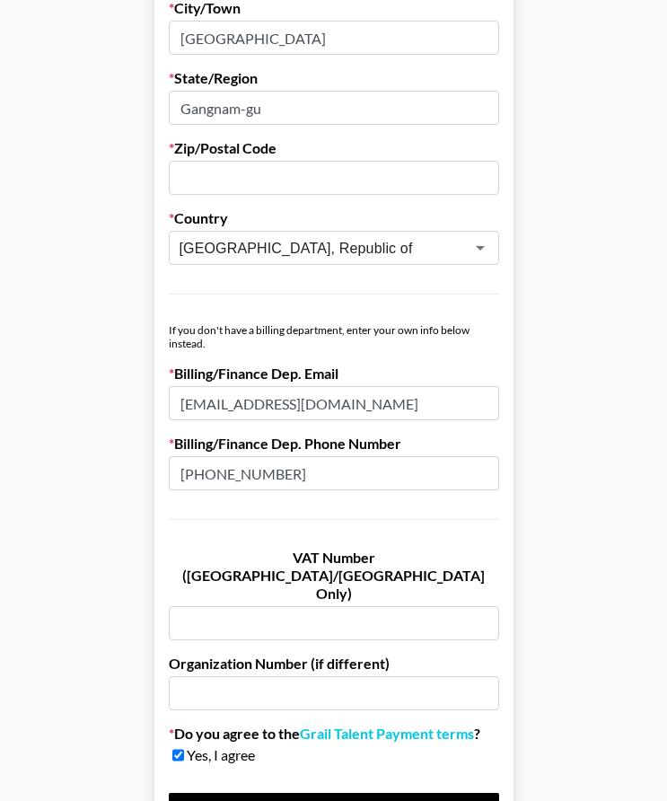
click at [410, 475] on input "[PHONE_NUMBER]" at bounding box center [334, 473] width 330 height 34
click at [259, 195] on form "First Name [PERSON_NAME]([PERSON_NAME]) Last Name [PERSON_NAME] Company Name ME…" at bounding box center [333, 68] width 359 height 1550
click at [259, 190] on input "text" at bounding box center [334, 178] width 330 height 34
paste input "06106"
type input "06106"
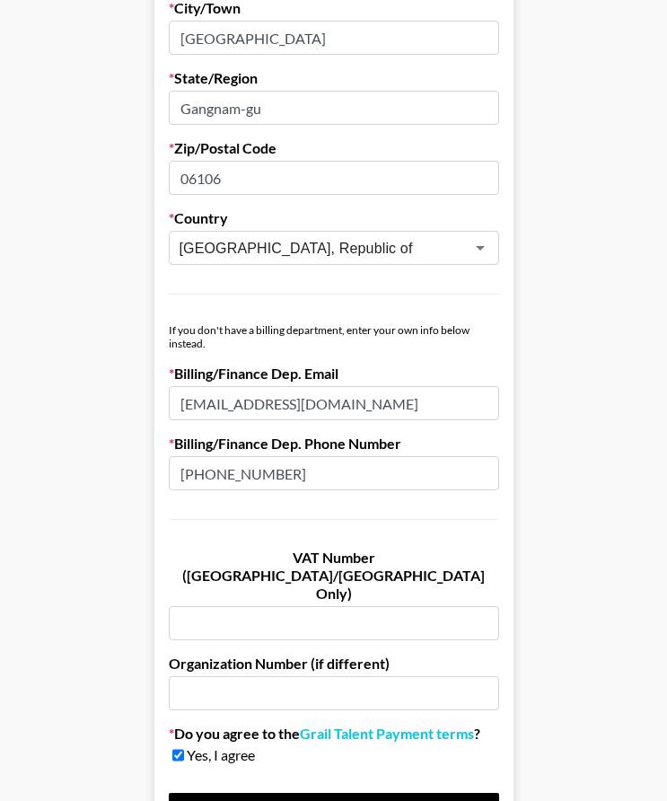
click at [544, 464] on main "First Name [PERSON_NAME]([PERSON_NAME]) Last Name [PERSON_NAME] Company Name ME…" at bounding box center [333, 68] width 638 height 1550
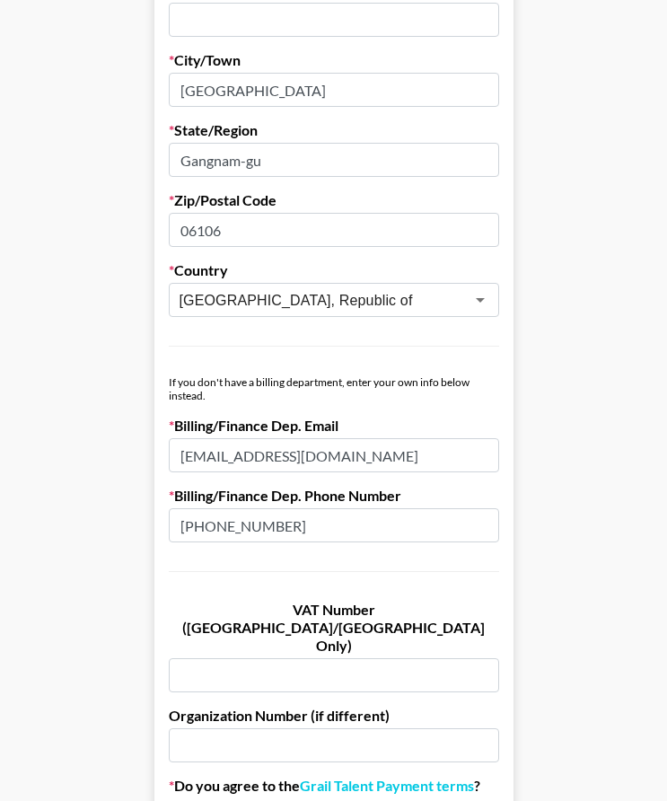
scroll to position [915, 0]
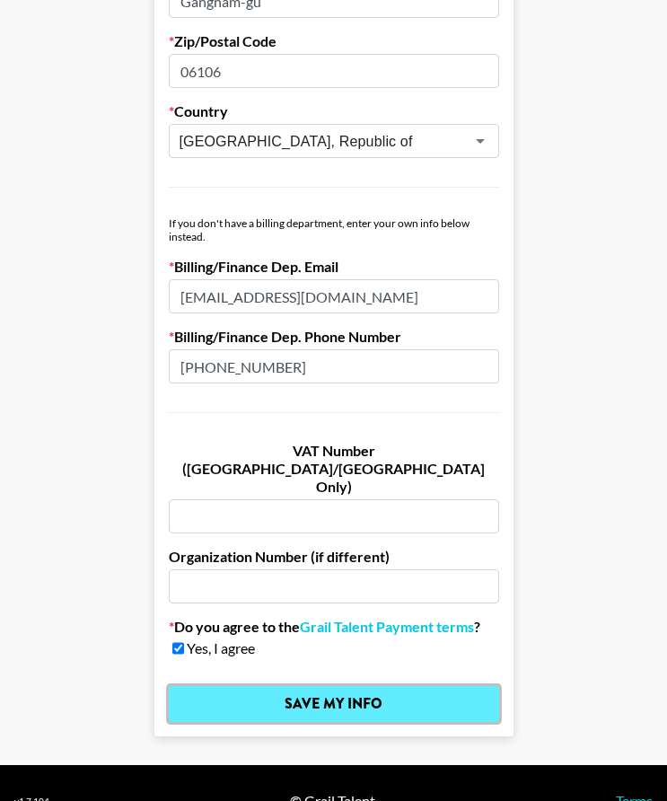
click at [354, 686] on input "Save My Info" at bounding box center [334, 704] width 330 height 36
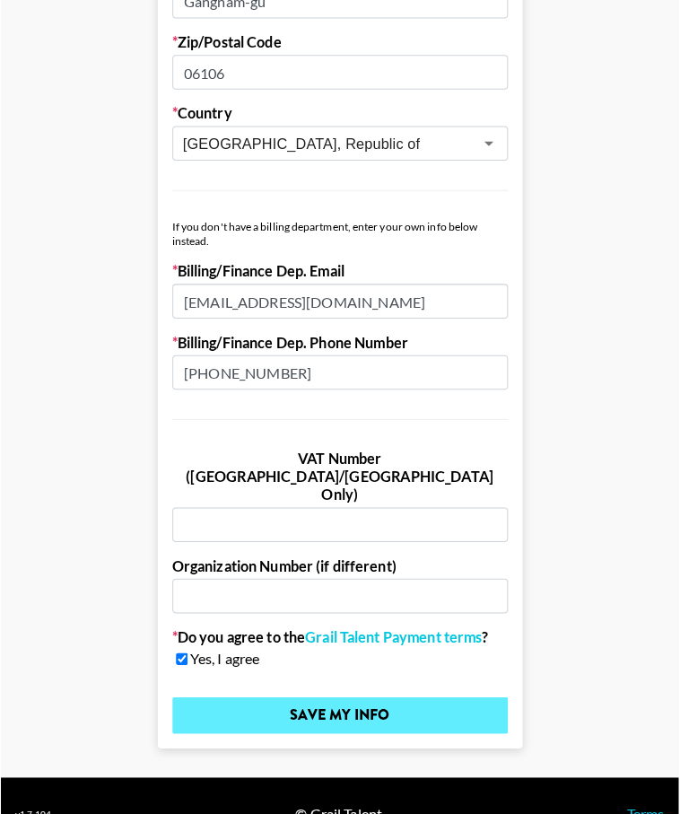
scroll to position [0, 0]
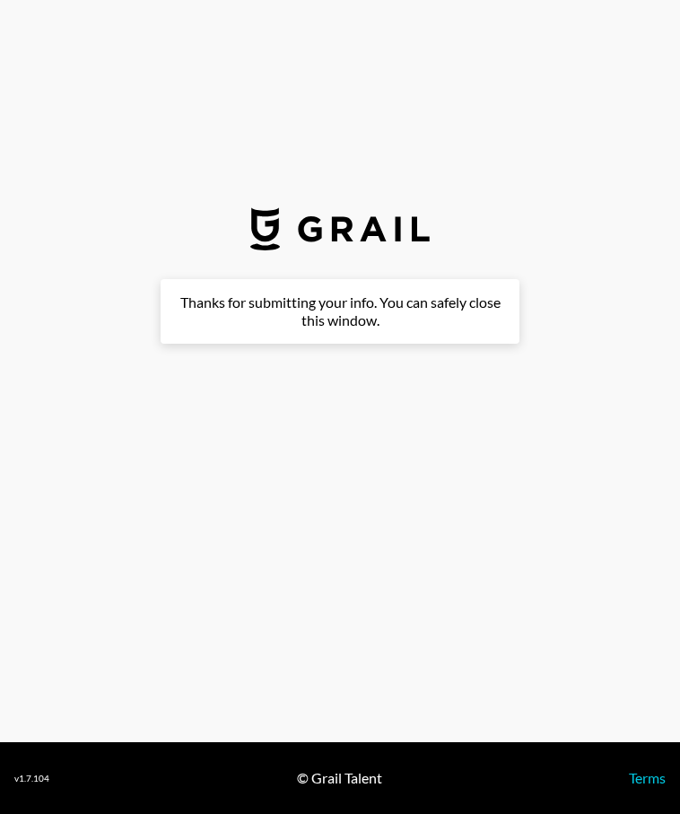
click at [307, 323] on div "Thanks for submitting your info. You can safely close this window." at bounding box center [340, 311] width 359 height 65
